Goal: Task Accomplishment & Management: Manage account settings

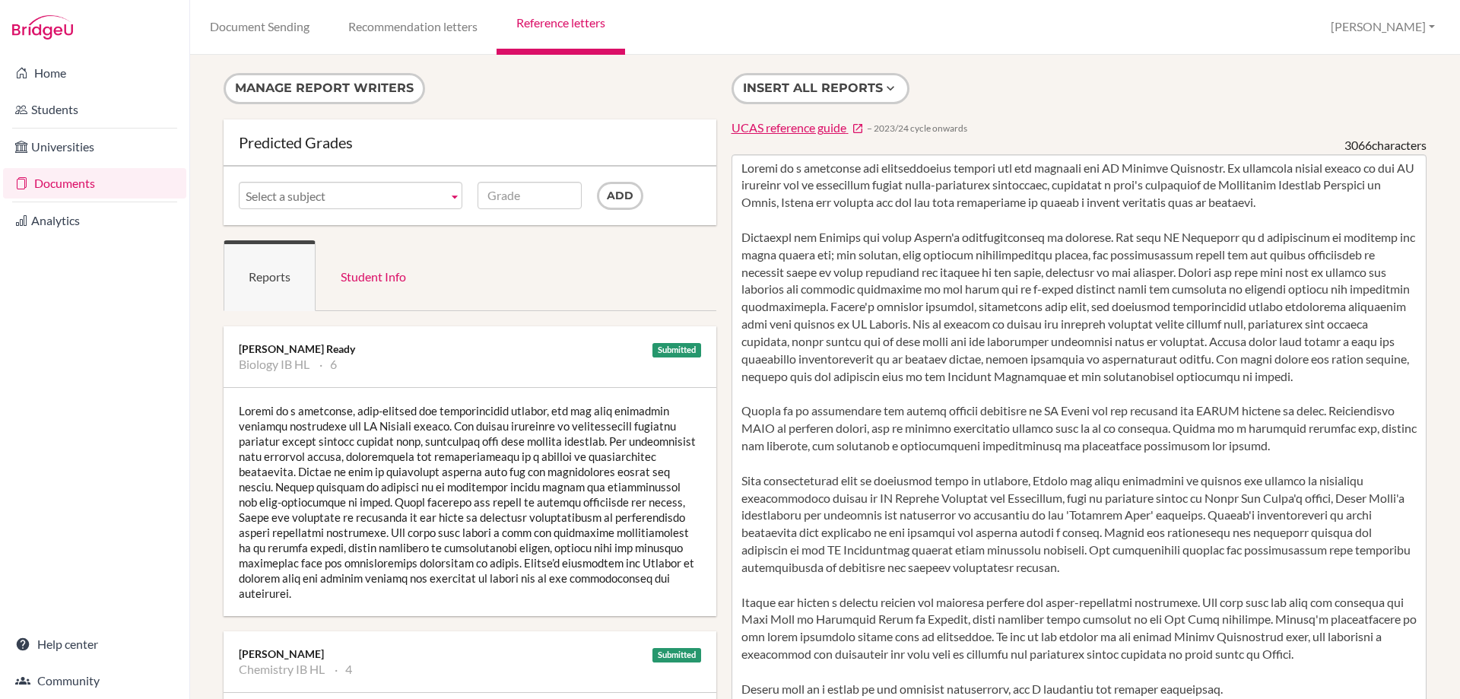
scroll to position [152, 0]
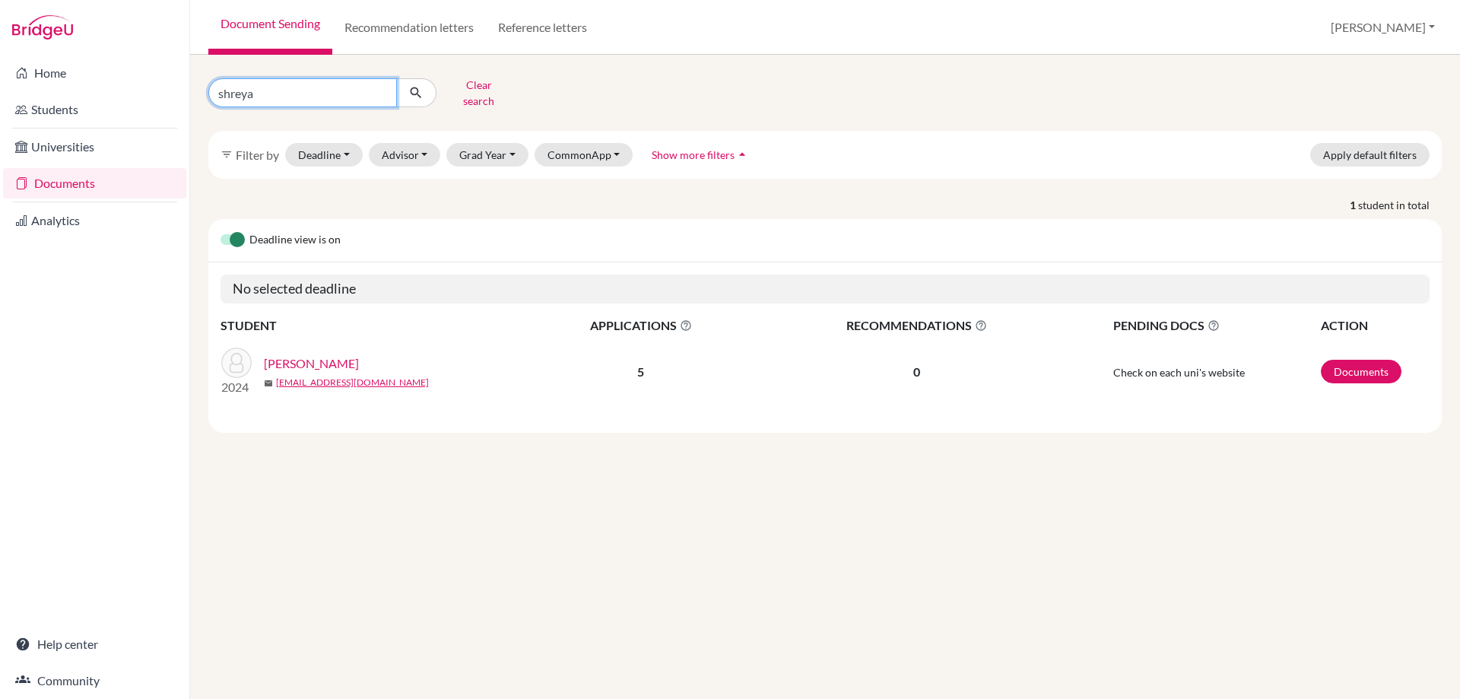
drag, startPoint x: 281, startPoint y: 84, endPoint x: 198, endPoint y: 84, distance: 82.1
click at [198, 84] on div "shreya Clear search" at bounding box center [406, 93] width 419 height 40
type input "siya"
click button "submit" at bounding box center [416, 92] width 40 height 29
click at [274, 354] on link "Kulkarni, Siya" at bounding box center [299, 363] width 71 height 18
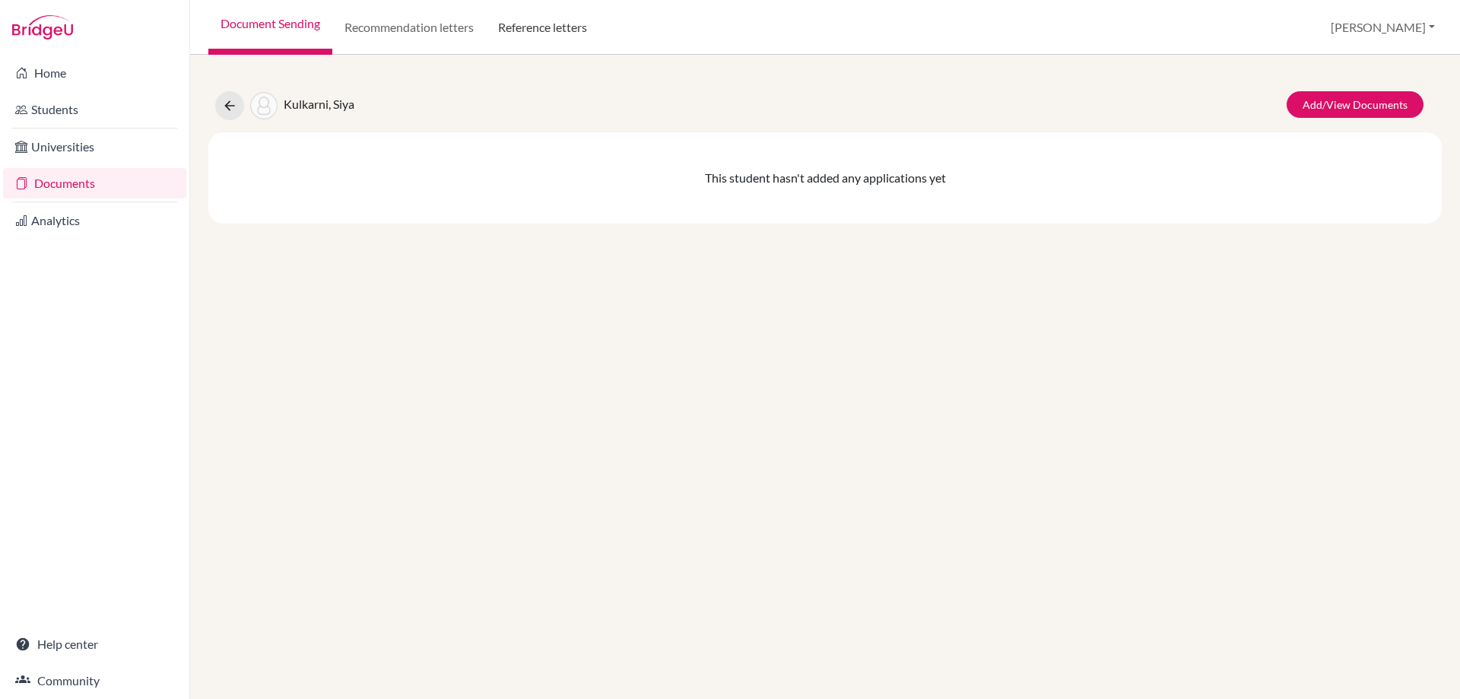
click at [519, 27] on link "Reference letters" at bounding box center [542, 27] width 113 height 55
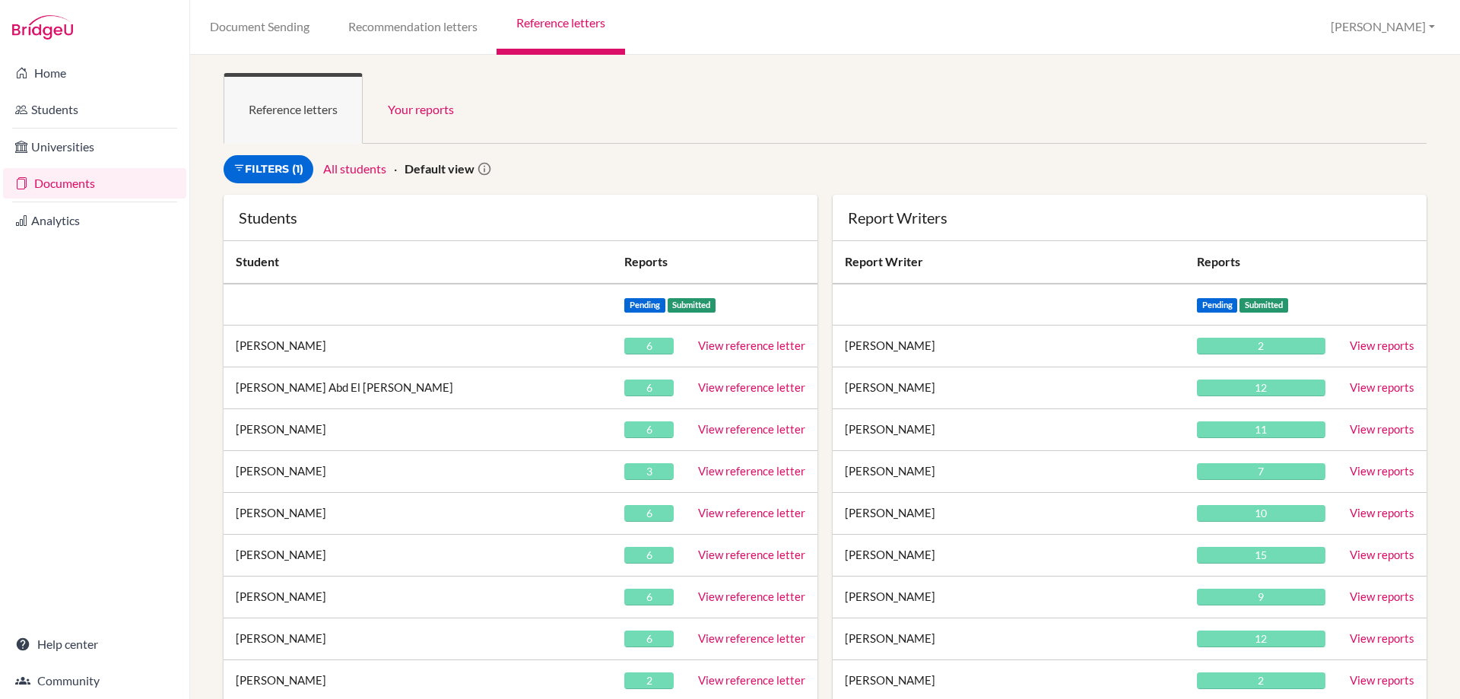
click at [713, 164] on div "Filters (1) All students Default view" at bounding box center [622, 169] width 812 height 28
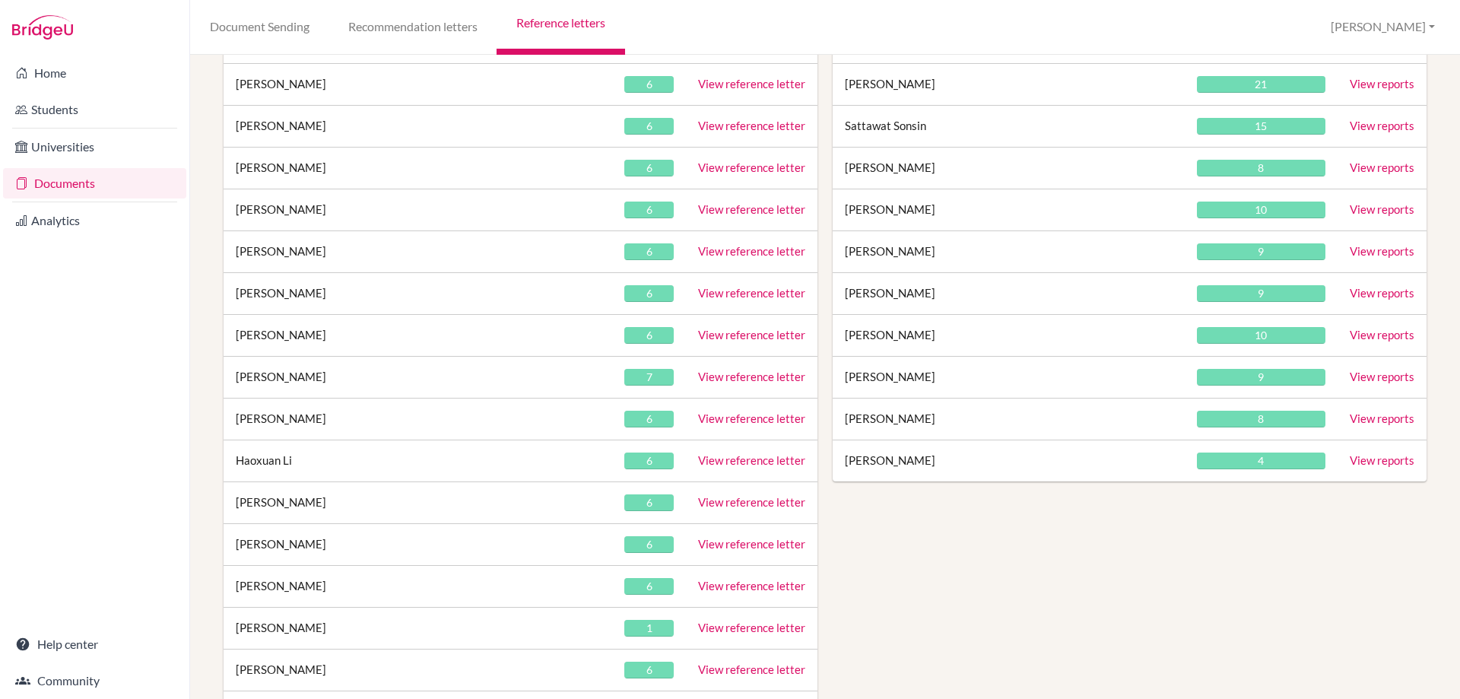
click at [718, 373] on link "View reference letter" at bounding box center [751, 377] width 107 height 14
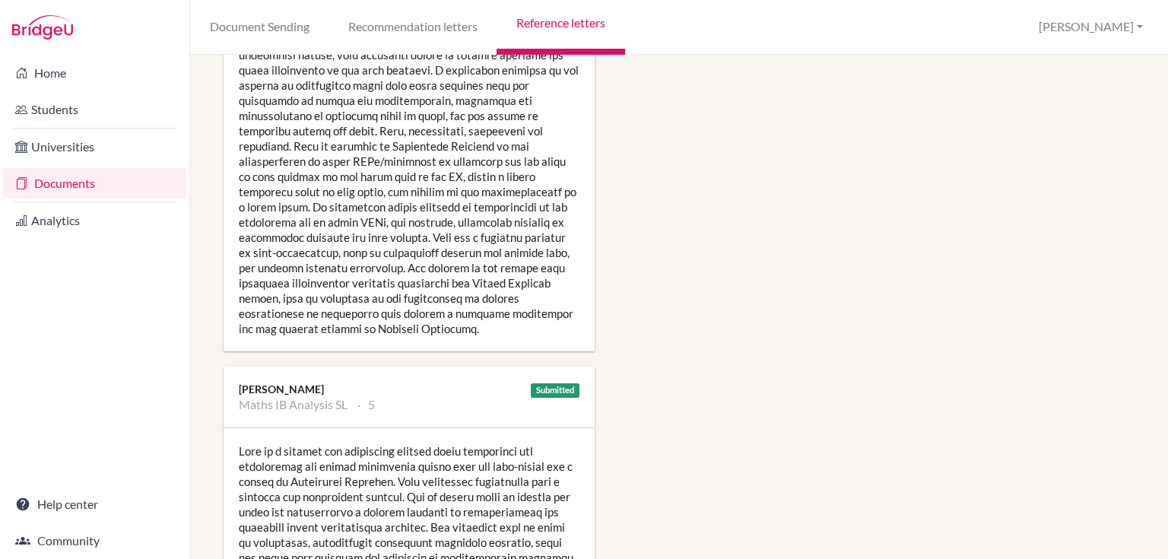
scroll to position [1703, 0]
